Goal: Task Accomplishment & Management: Manage account settings

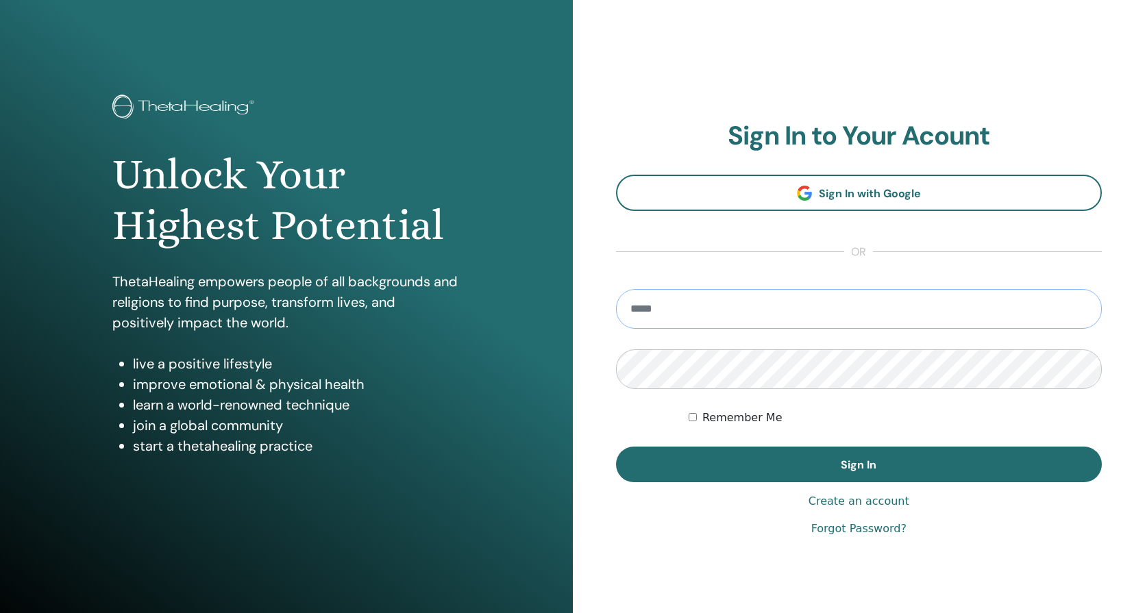
type input "**********"
click at [859, 465] on button "Sign In" at bounding box center [859, 465] width 486 height 36
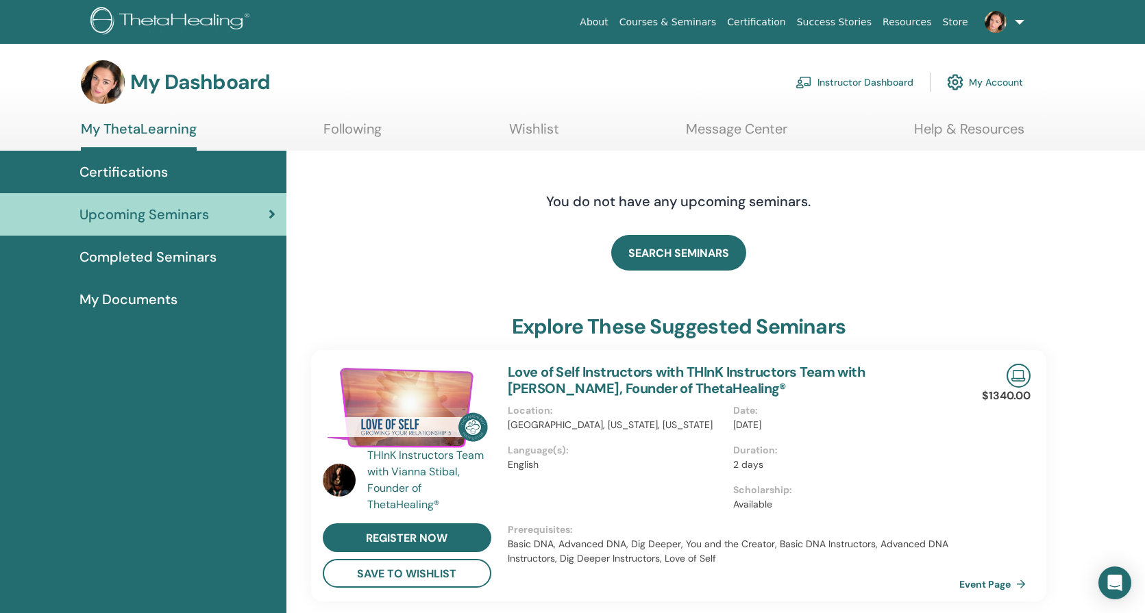
click at [883, 82] on link "Instructor Dashboard" at bounding box center [855, 82] width 118 height 30
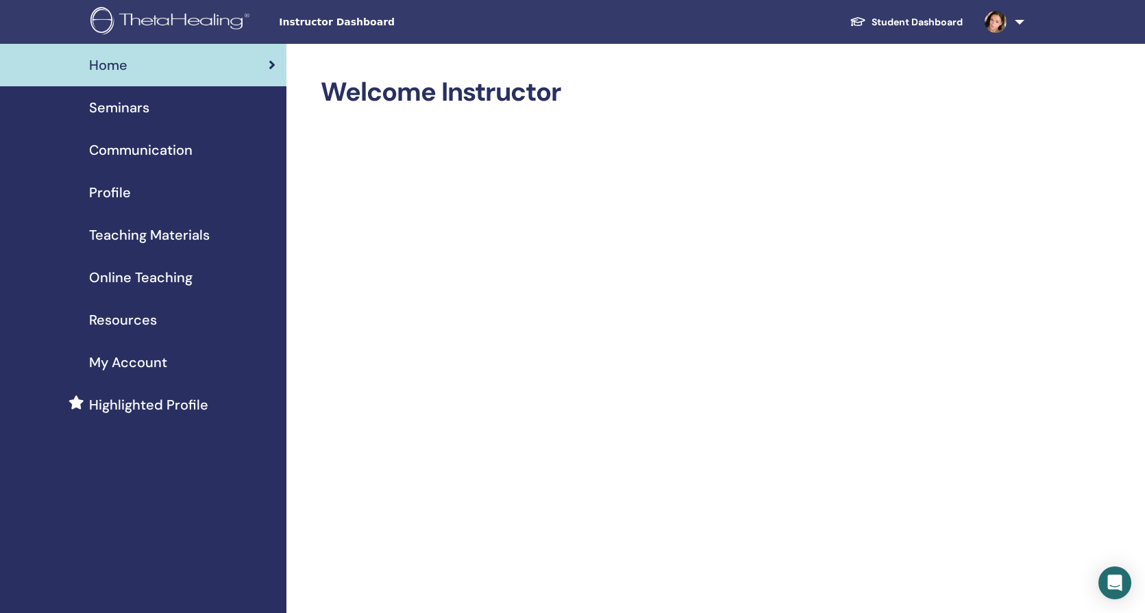
click at [123, 102] on span "Seminars" at bounding box center [119, 107] width 60 height 21
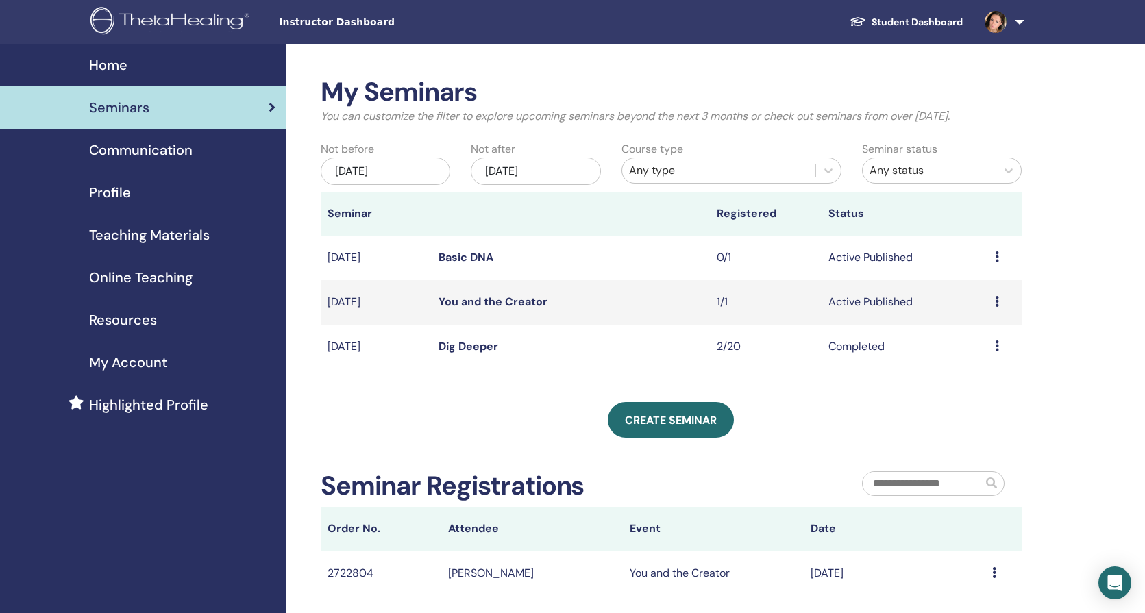
click at [503, 299] on link "You and the Creator" at bounding box center [493, 302] width 109 height 14
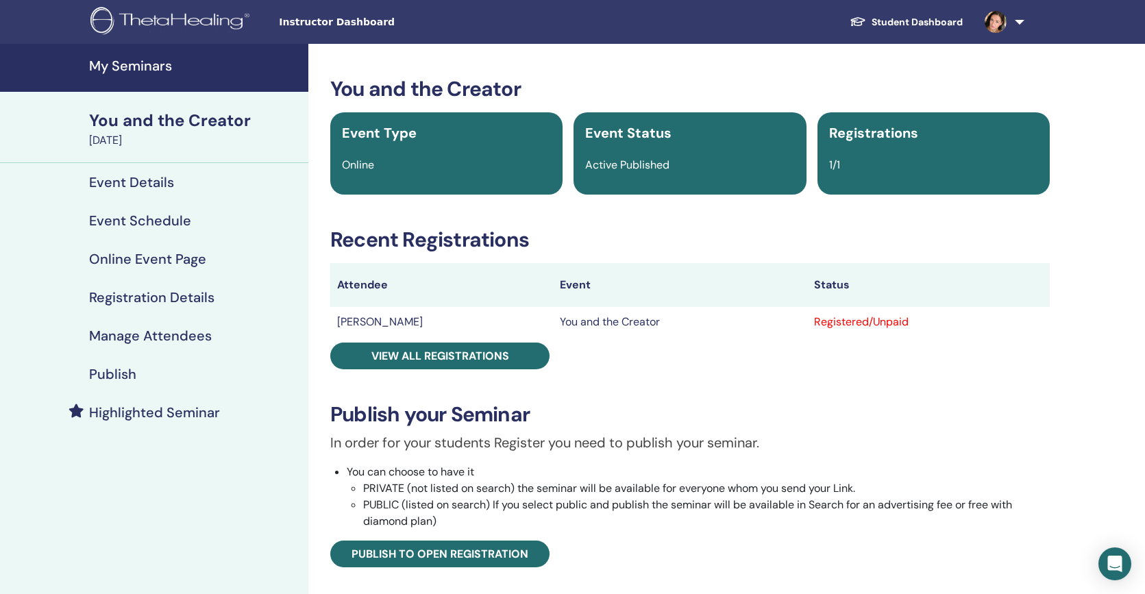
click at [924, 21] on link "Student Dashboard" at bounding box center [906, 22] width 135 height 25
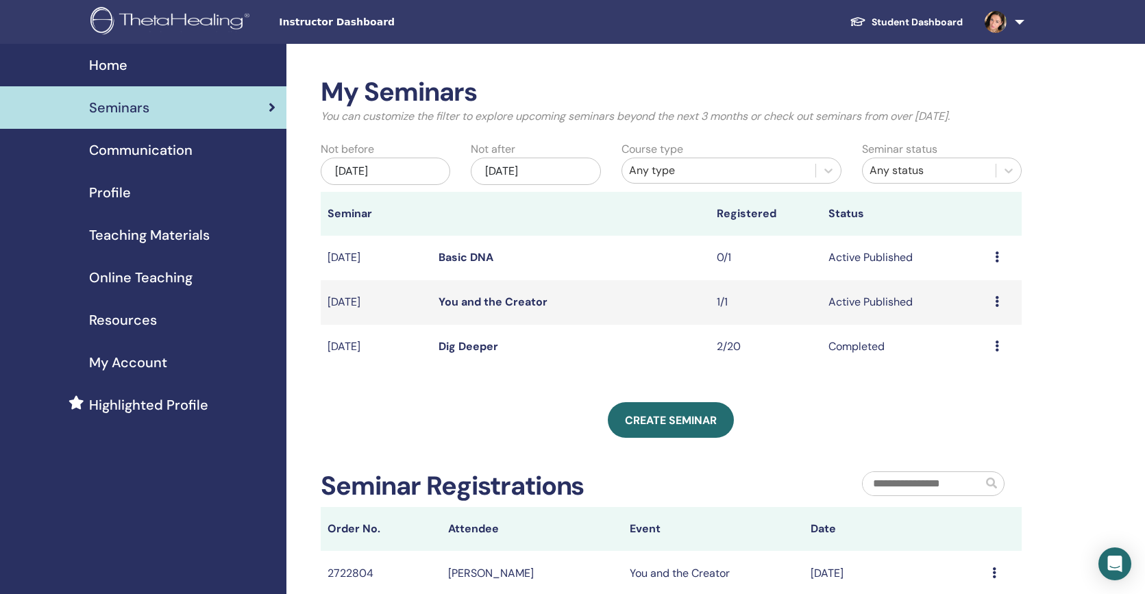
click at [452, 301] on link "You and the Creator" at bounding box center [493, 302] width 109 height 14
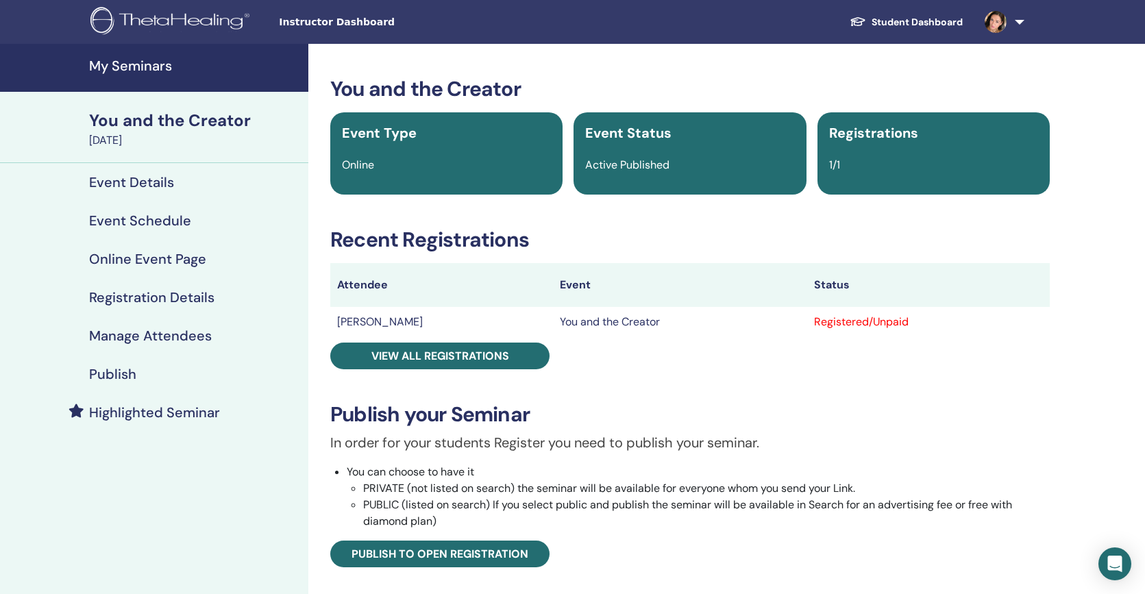
click at [148, 179] on h4 "Event Details" at bounding box center [131, 182] width 85 height 16
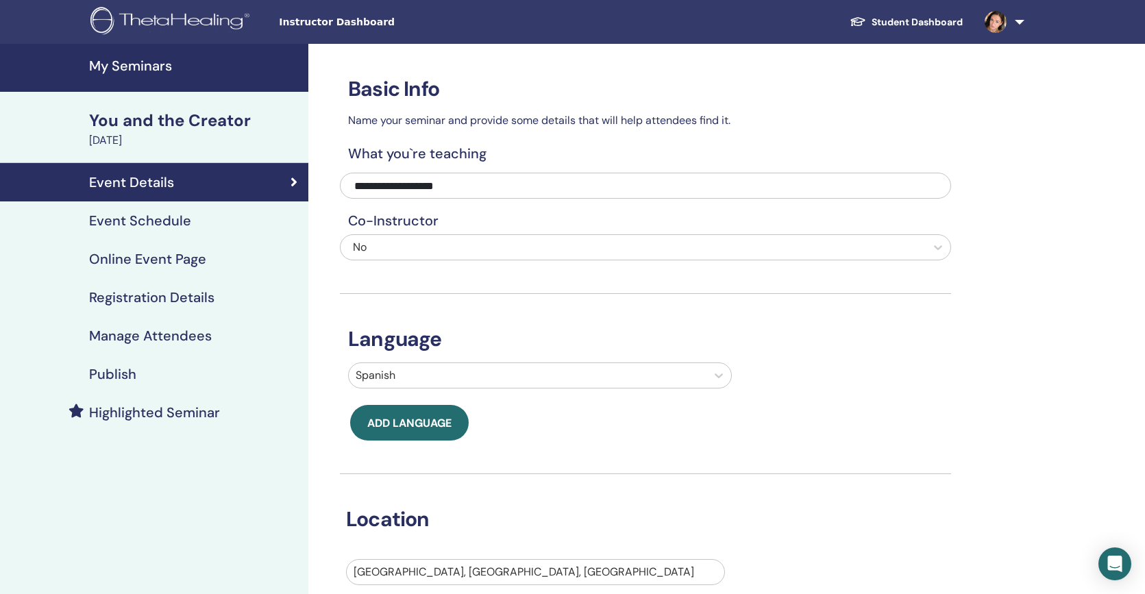
click at [151, 222] on h4 "Event Schedule" at bounding box center [140, 220] width 102 height 16
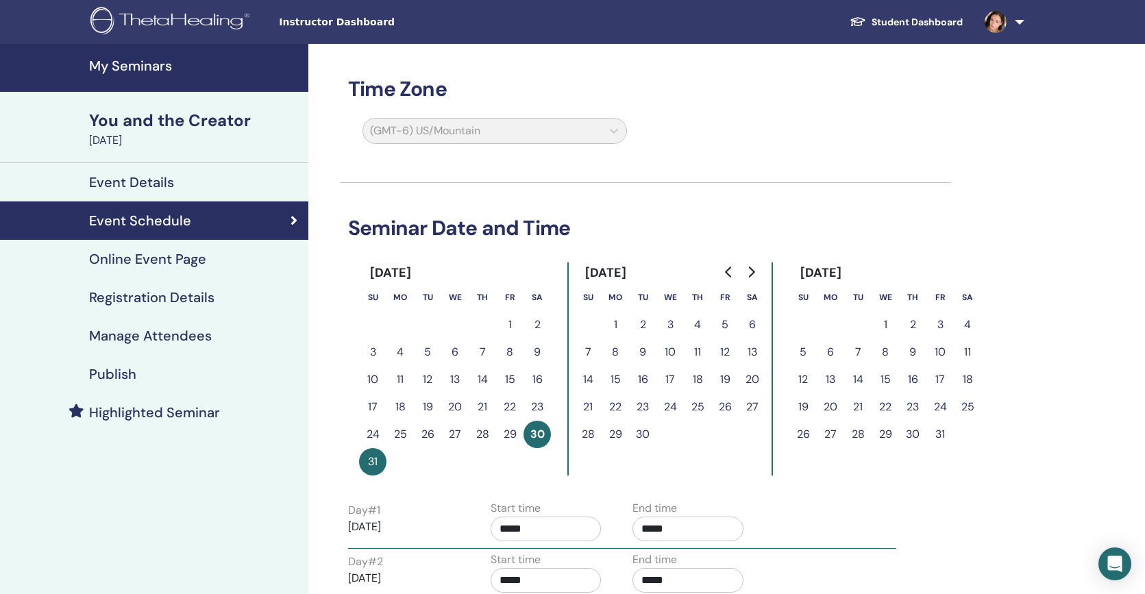
click at [151, 259] on h4 "Online Event Page" at bounding box center [147, 259] width 117 height 16
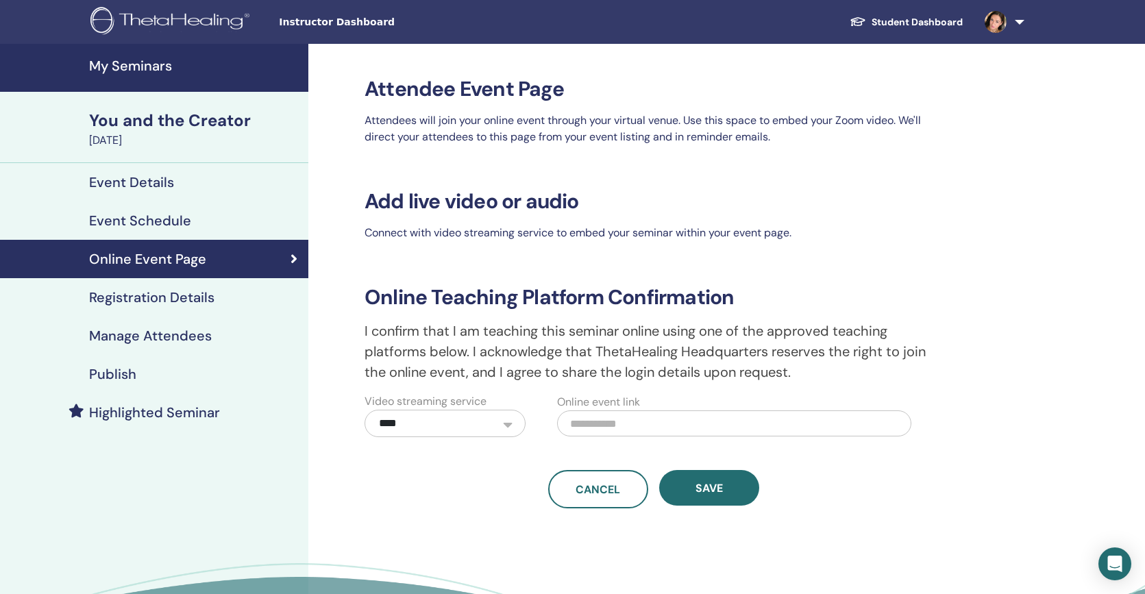
click at [166, 303] on h4 "Registration Details" at bounding box center [151, 297] width 125 height 16
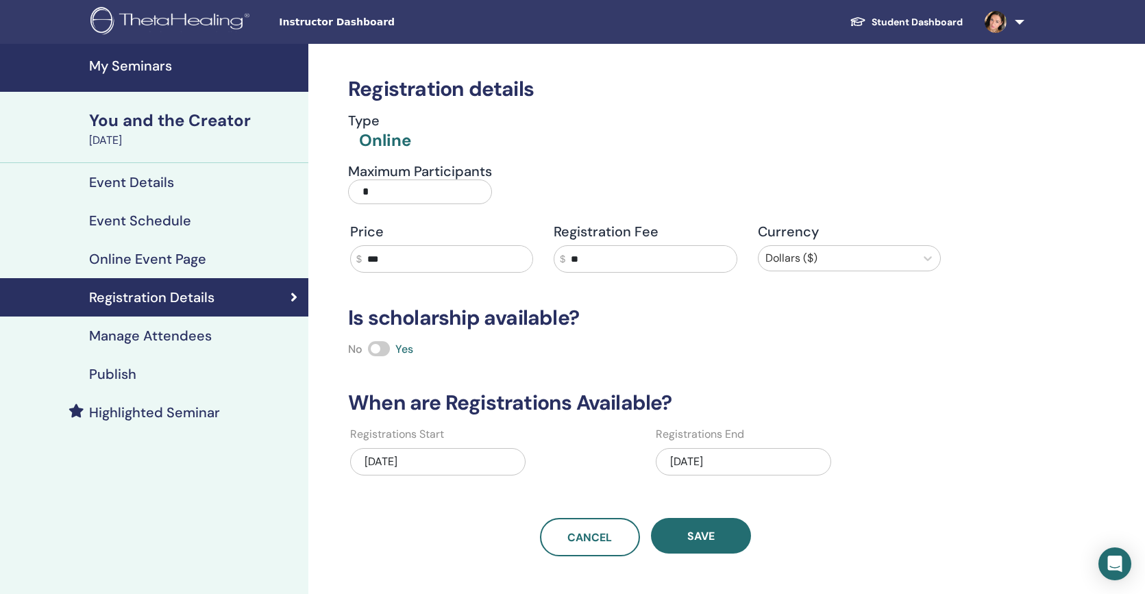
click at [170, 336] on h4 "Manage Attendees" at bounding box center [150, 336] width 123 height 16
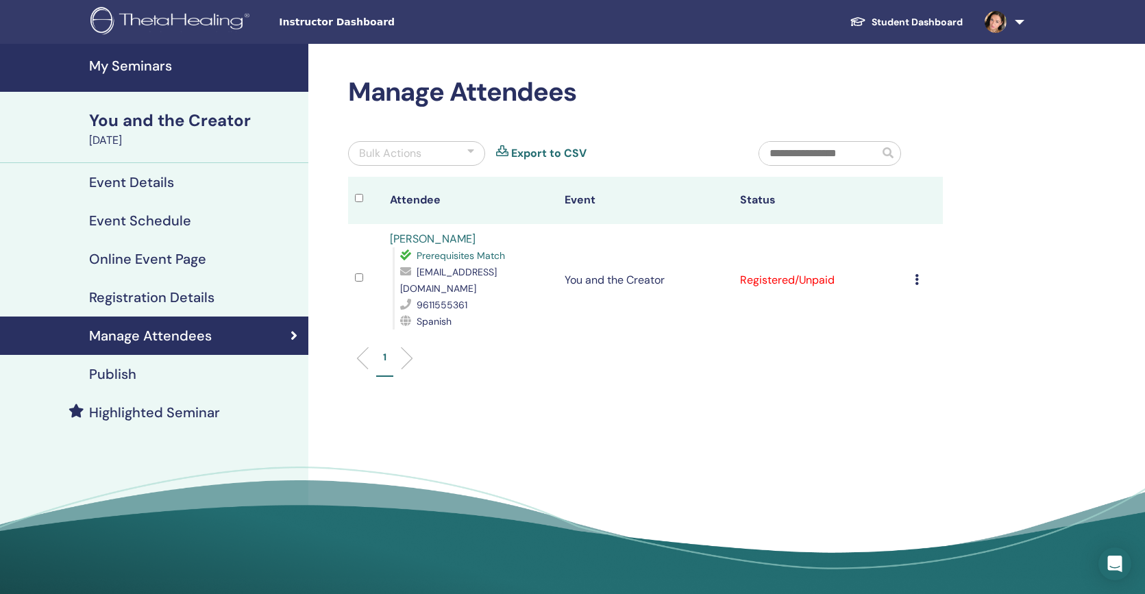
click at [116, 376] on h4 "Publish" at bounding box center [112, 374] width 47 height 16
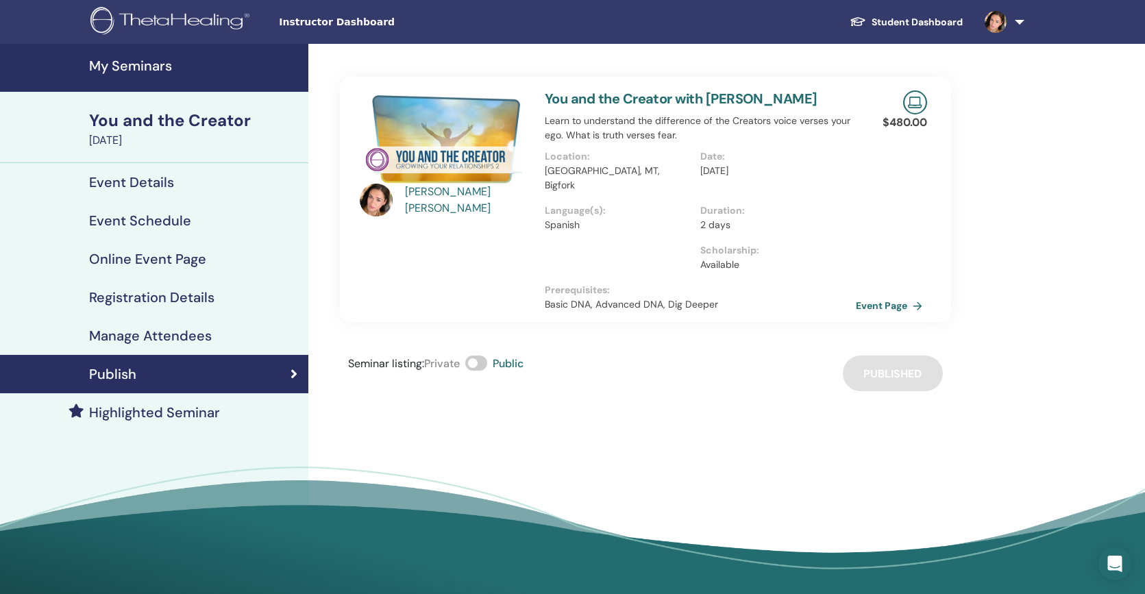
click at [119, 175] on h4 "Event Details" at bounding box center [131, 182] width 85 height 16
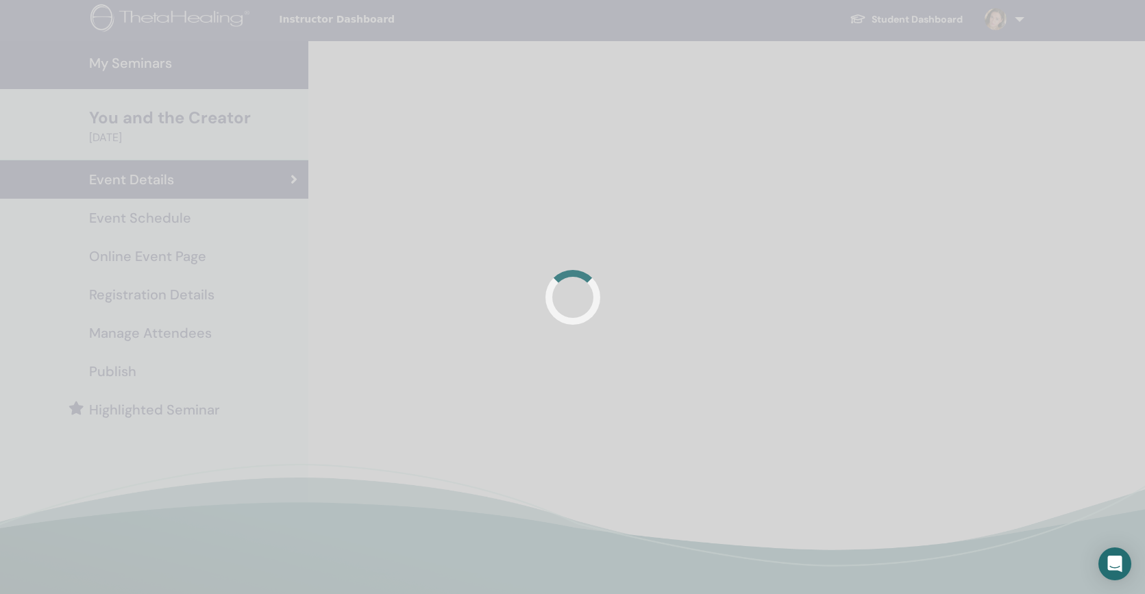
scroll to position [4, 0]
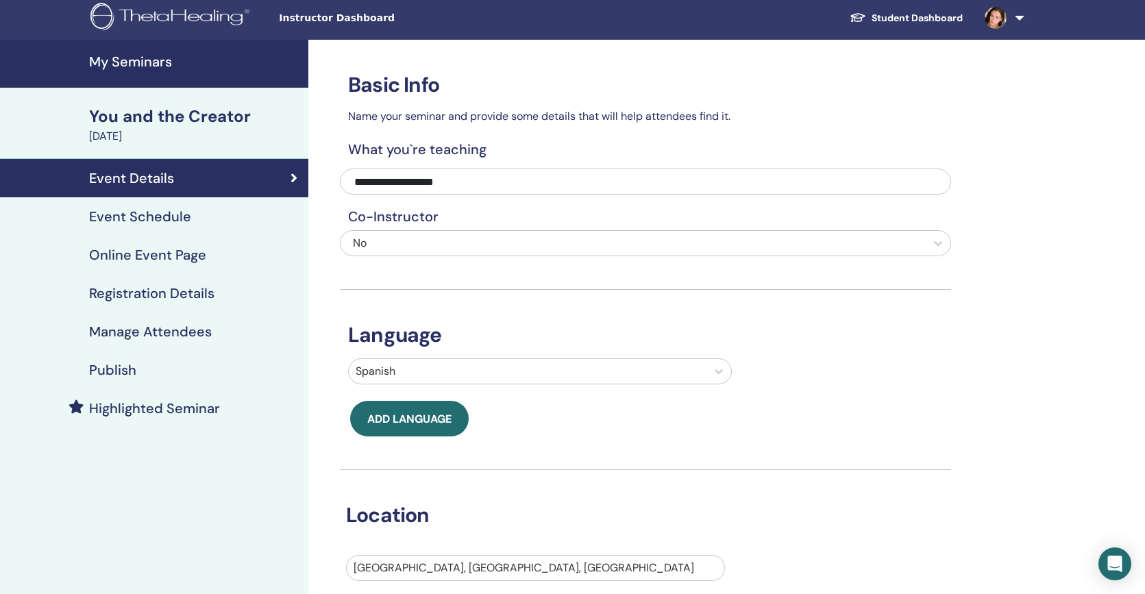
click at [116, 210] on h4 "Event Schedule" at bounding box center [140, 216] width 102 height 16
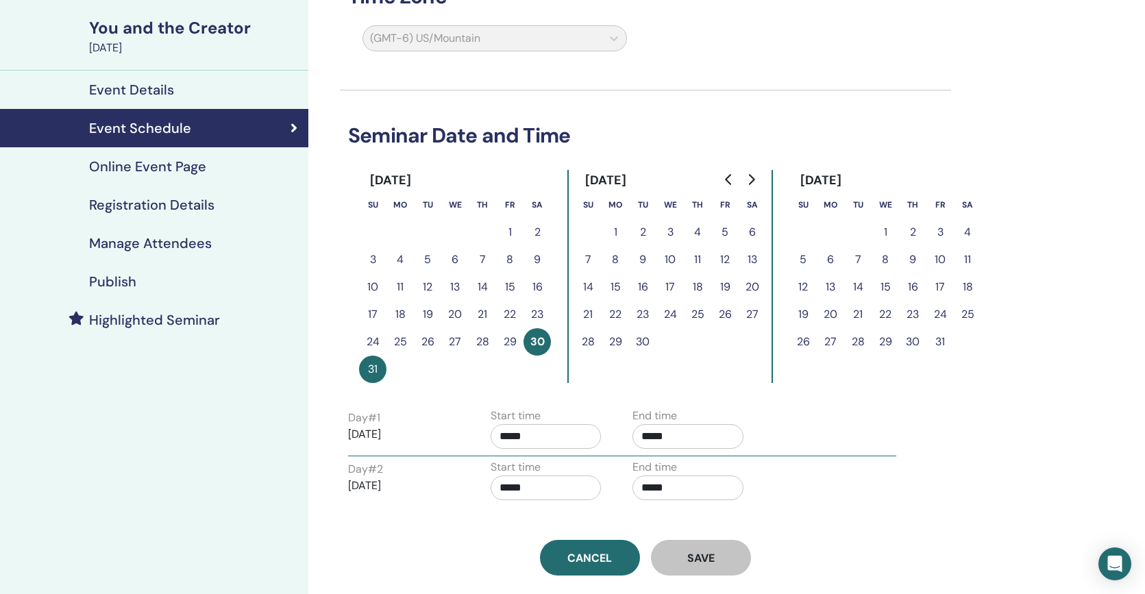
scroll to position [92, 0]
click at [119, 167] on h4 "Online Event Page" at bounding box center [147, 167] width 117 height 16
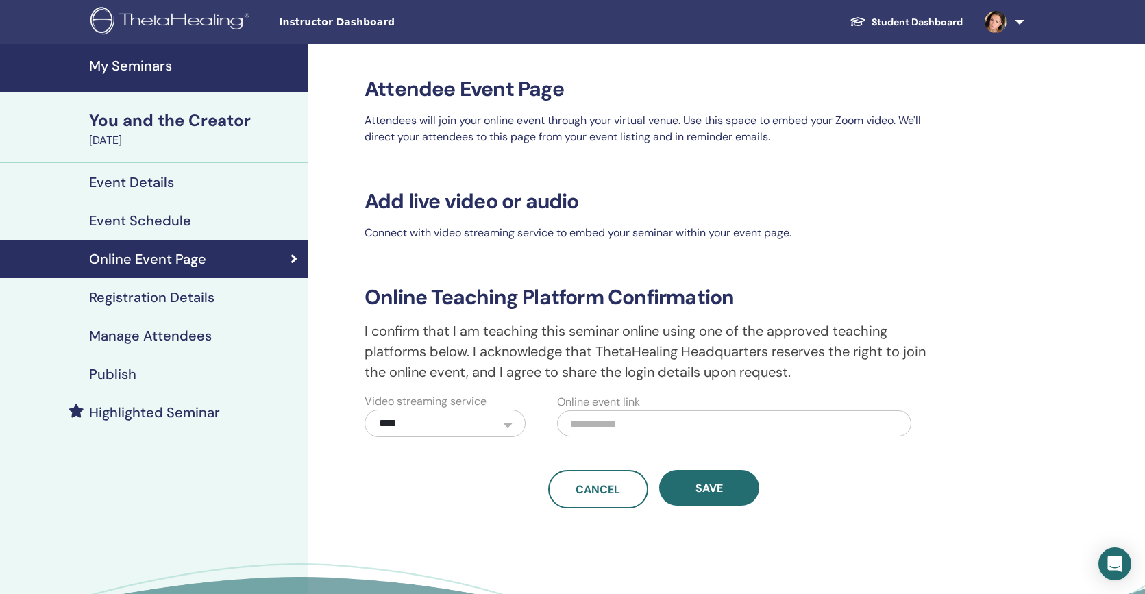
click at [133, 301] on h4 "Registration Details" at bounding box center [151, 297] width 125 height 16
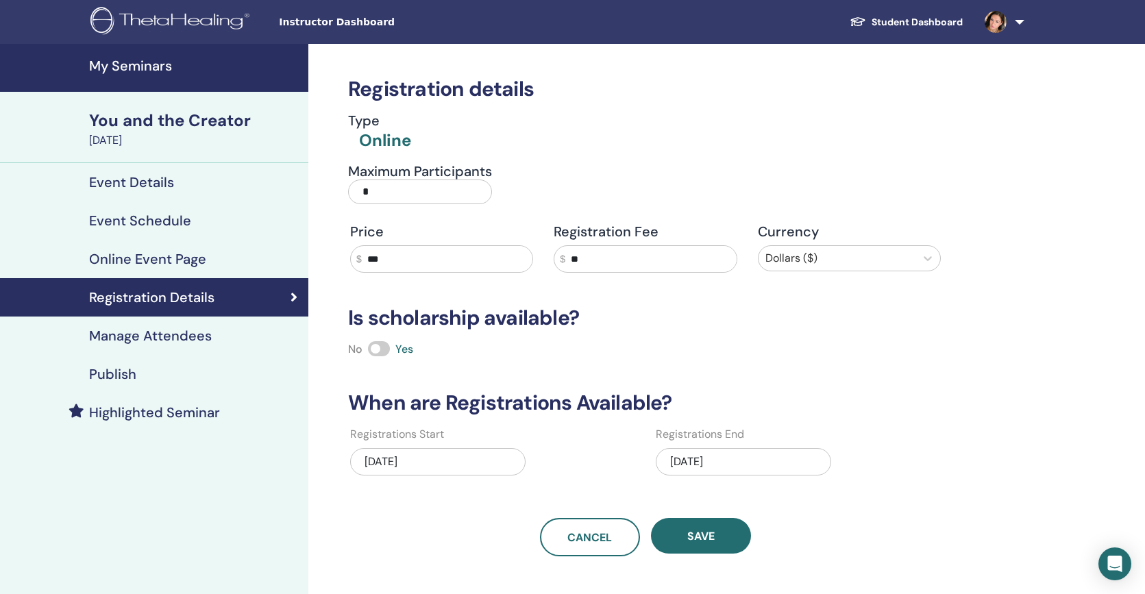
click at [370, 197] on input "*" at bounding box center [420, 192] width 144 height 25
type input "**"
click at [715, 543] on button "Save" at bounding box center [701, 536] width 100 height 36
click at [703, 532] on span "Save" at bounding box center [700, 536] width 27 height 14
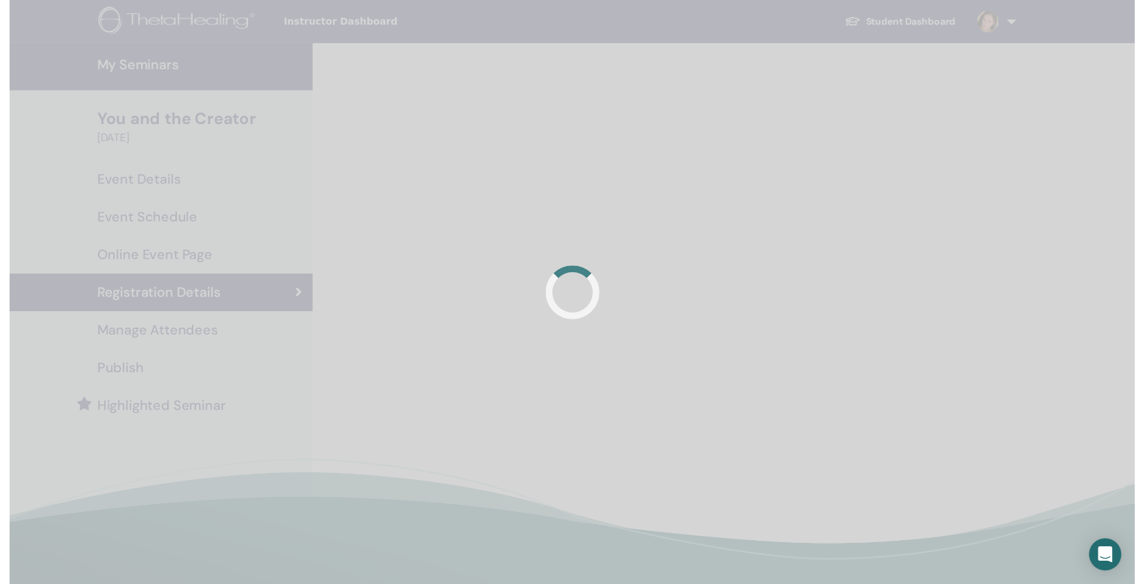
scroll to position [3, 0]
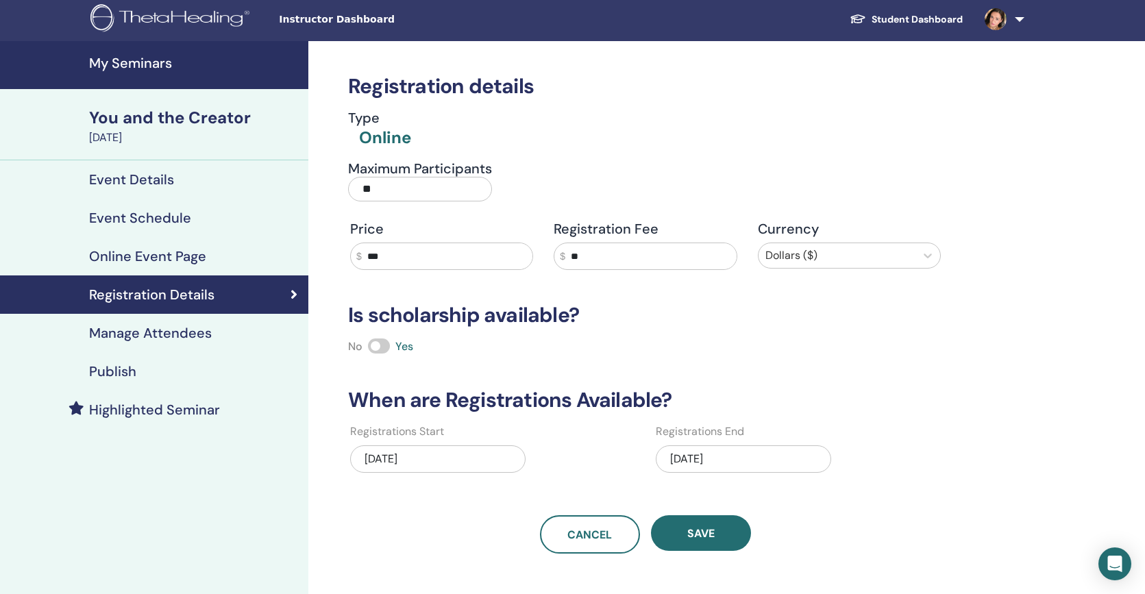
click at [222, 410] on div "Highlighted Seminar" at bounding box center [154, 410] width 286 height 16
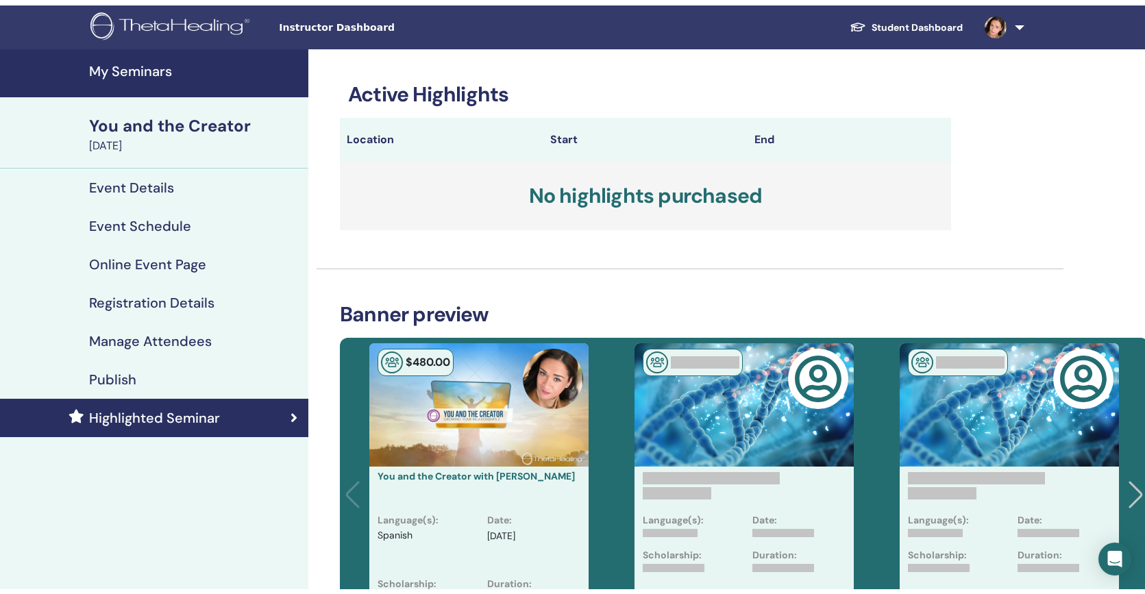
scroll to position [3, 0]
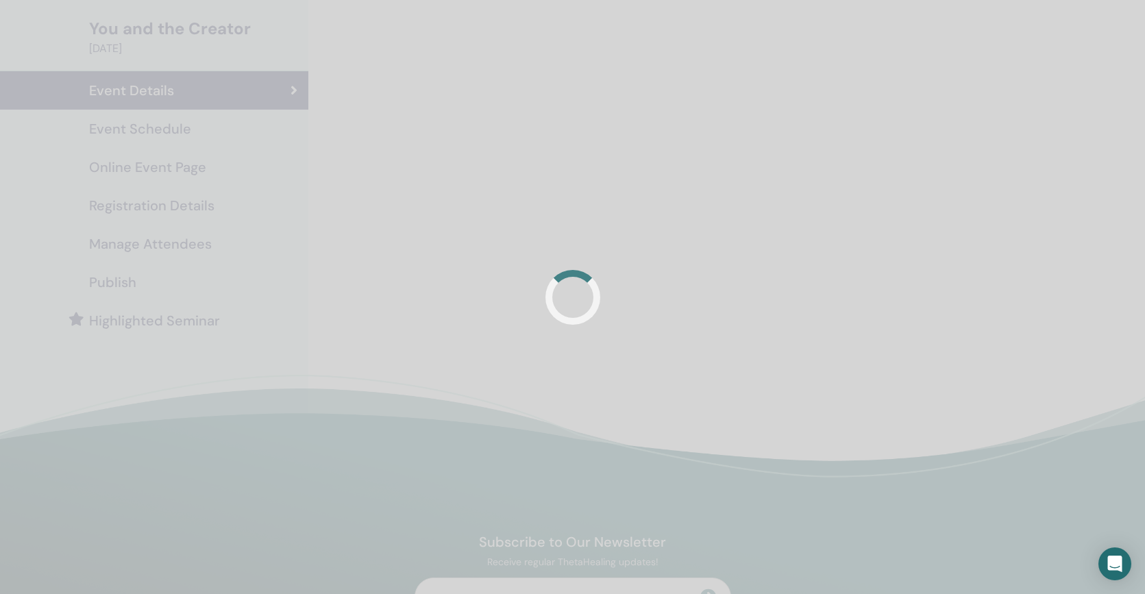
scroll to position [4, 0]
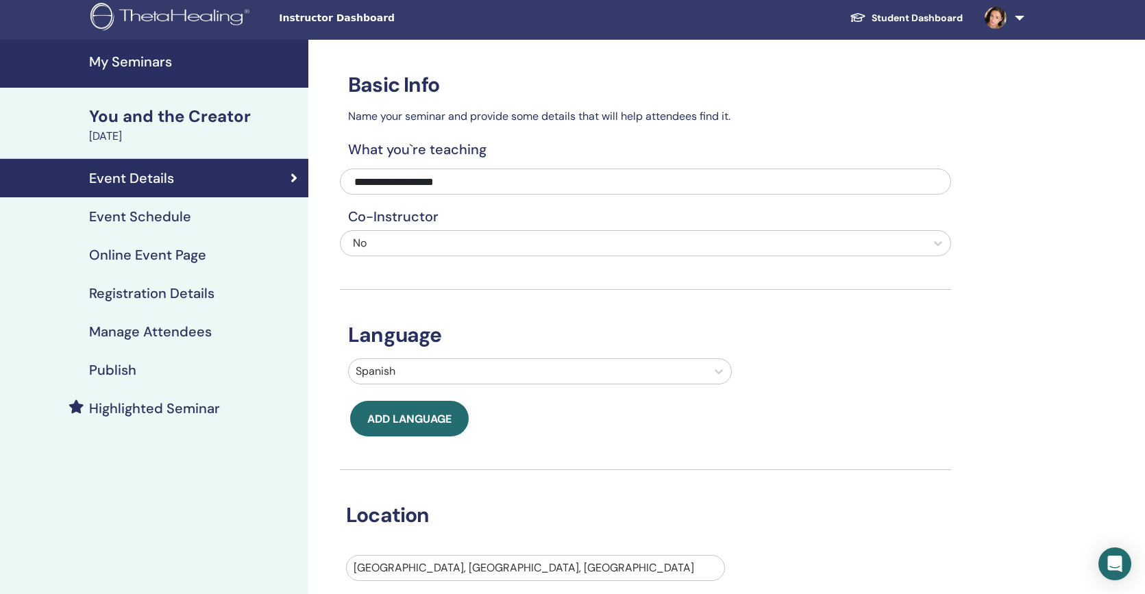
scroll to position [2, 0]
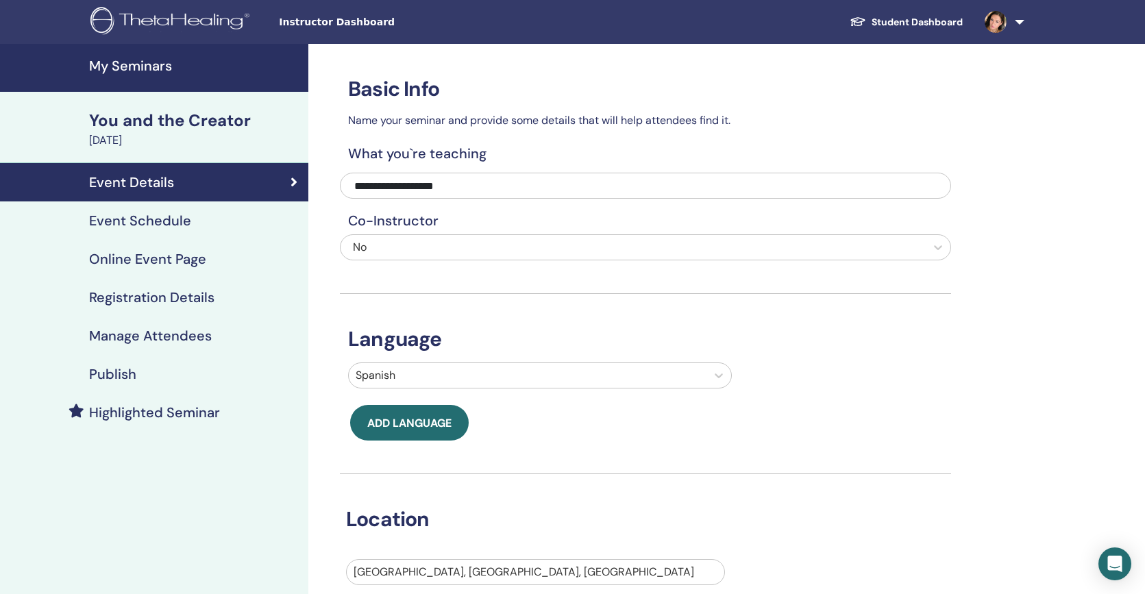
click at [913, 22] on link "Student Dashboard" at bounding box center [906, 22] width 135 height 25
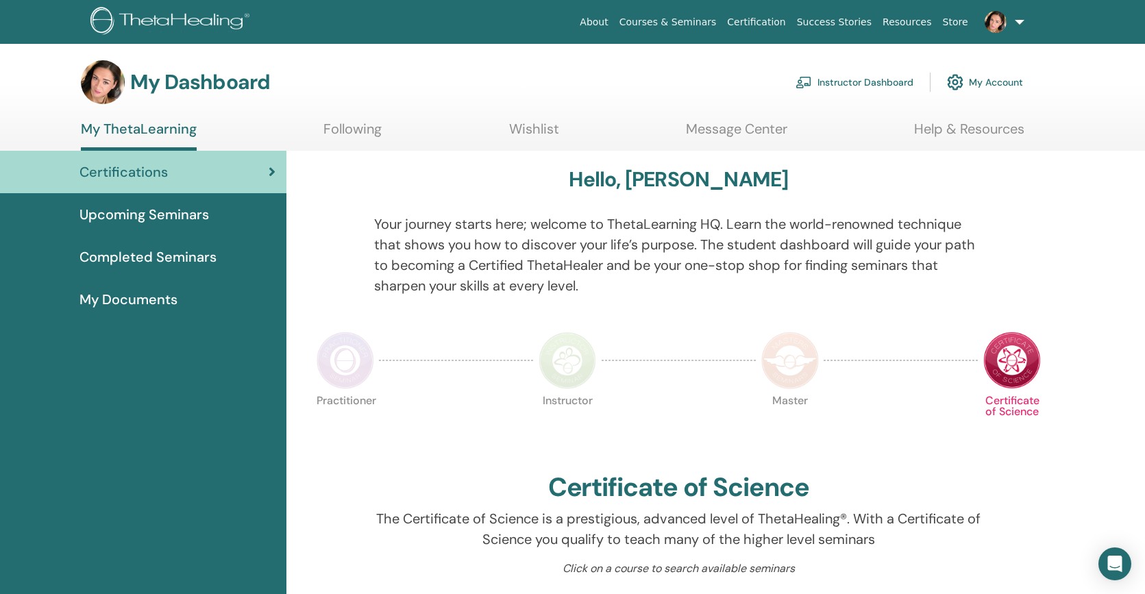
click at [887, 85] on link "Instructor Dashboard" at bounding box center [855, 82] width 118 height 30
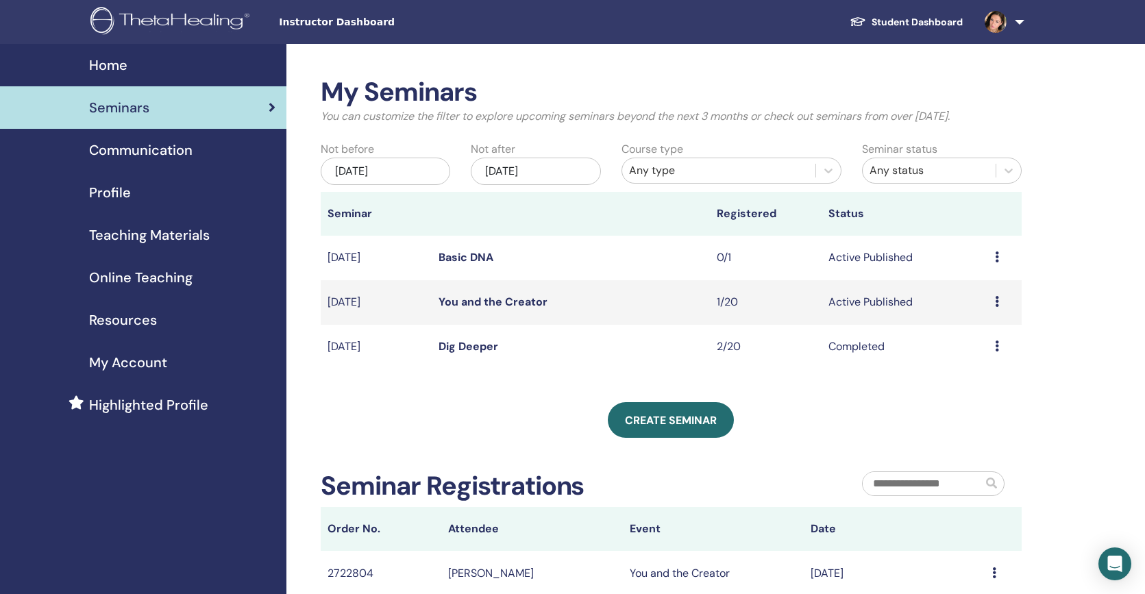
click at [491, 299] on link "You and the Creator" at bounding box center [493, 302] width 109 height 14
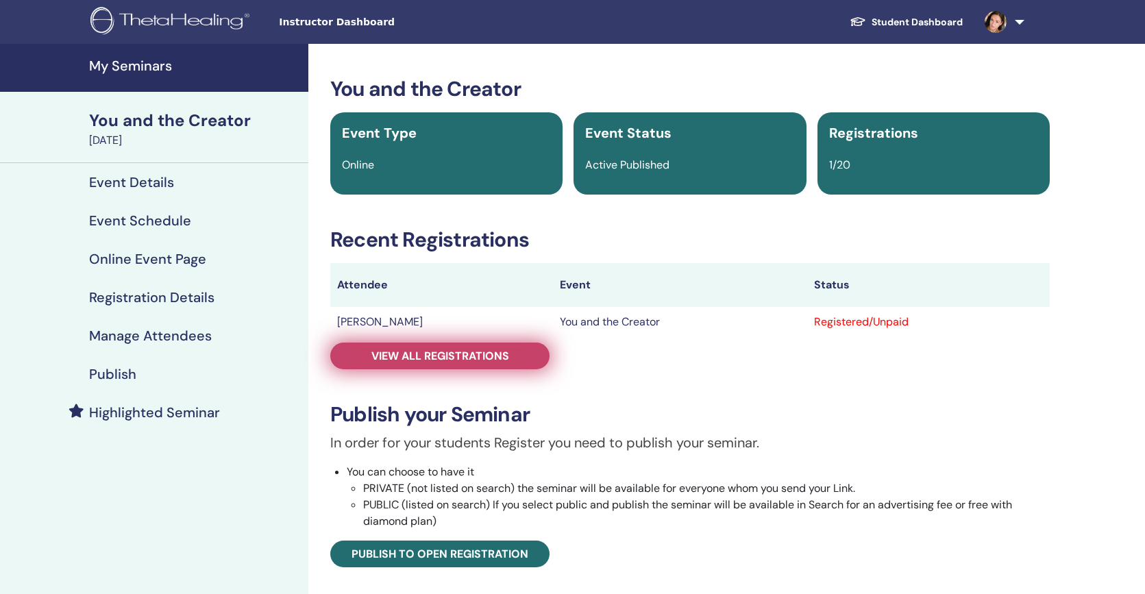
click at [443, 352] on span "View all registrations" at bounding box center [440, 356] width 138 height 14
